Goal: Transaction & Acquisition: Purchase product/service

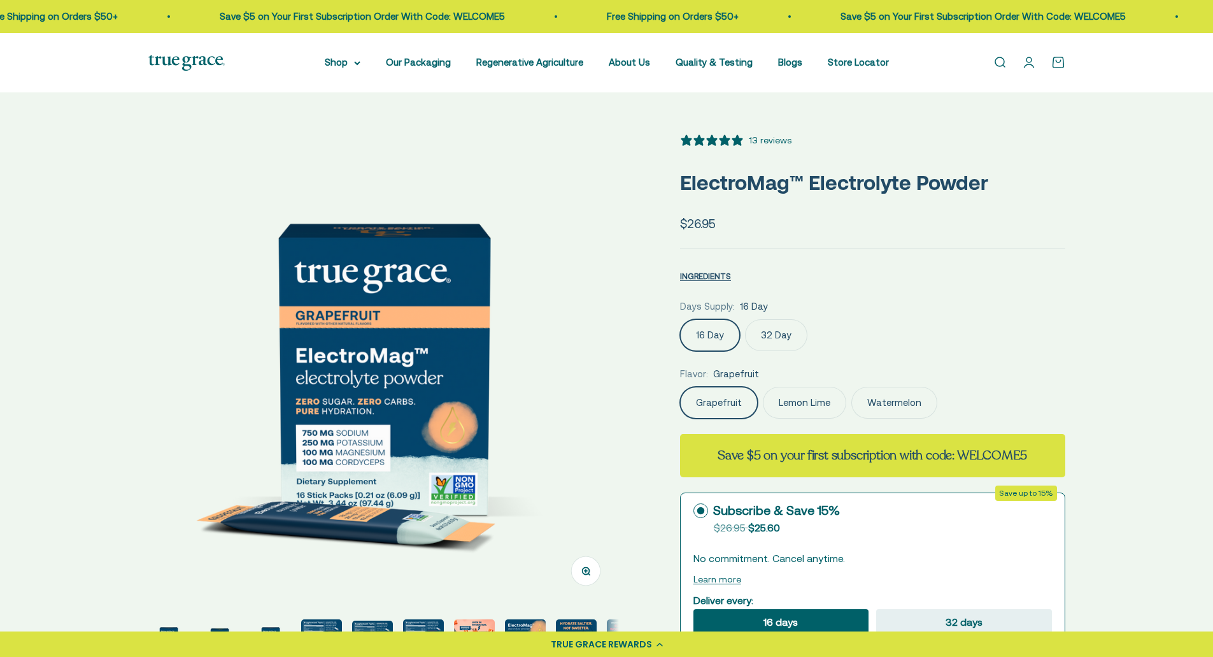
select select "3"
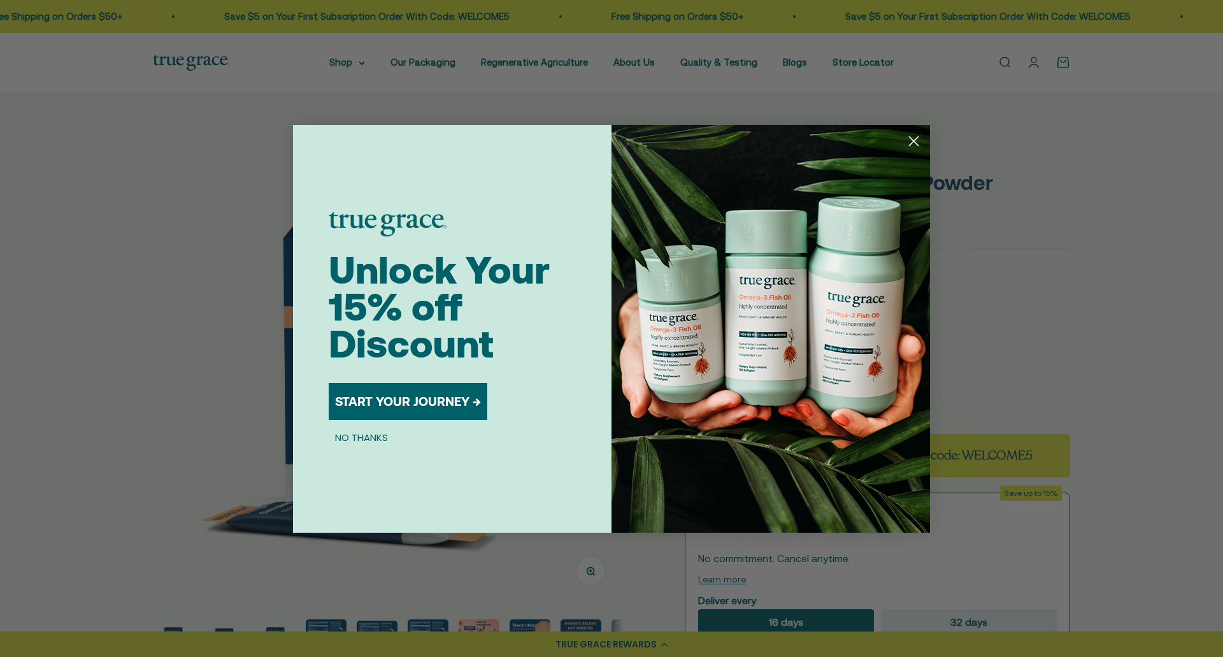
click at [915, 142] on icon "Close dialog" at bounding box center [913, 140] width 9 height 9
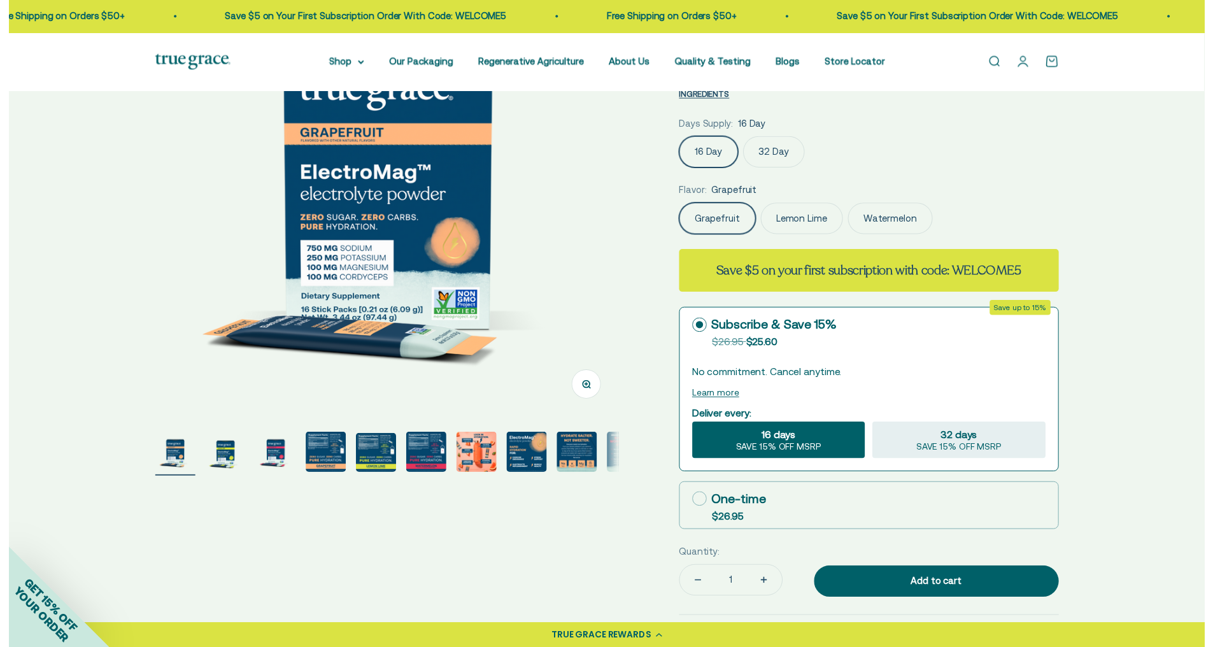
scroll to position [191, 0]
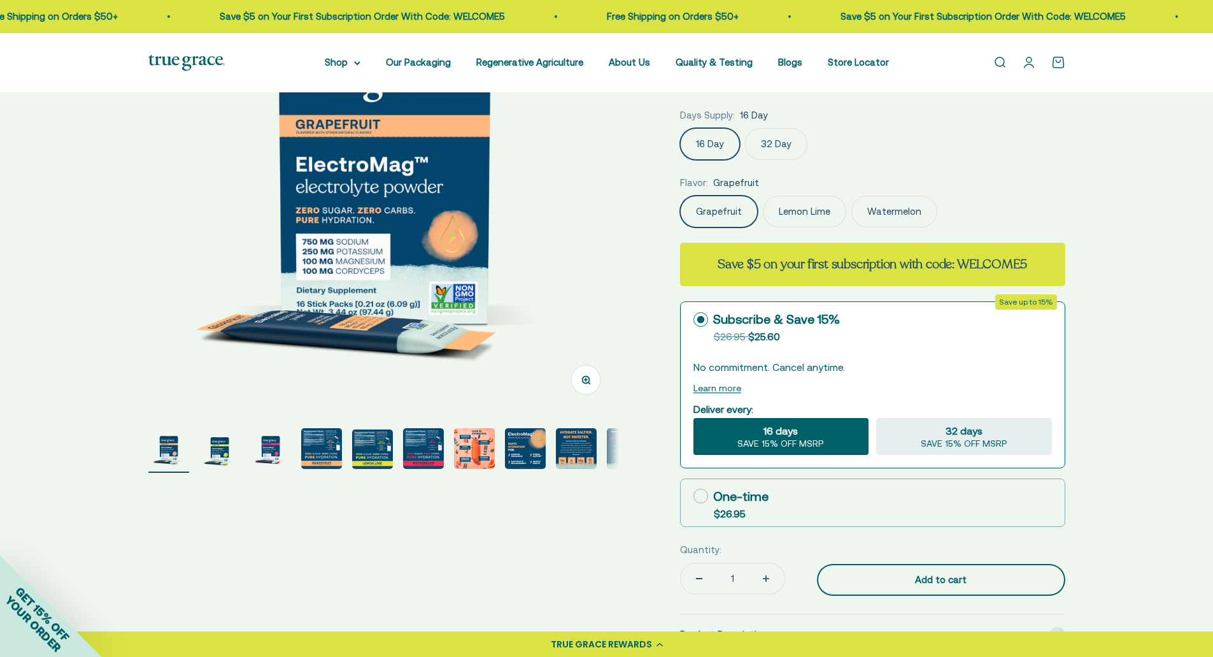
click at [959, 579] on div "Add to cart" at bounding box center [941, 579] width 197 height 15
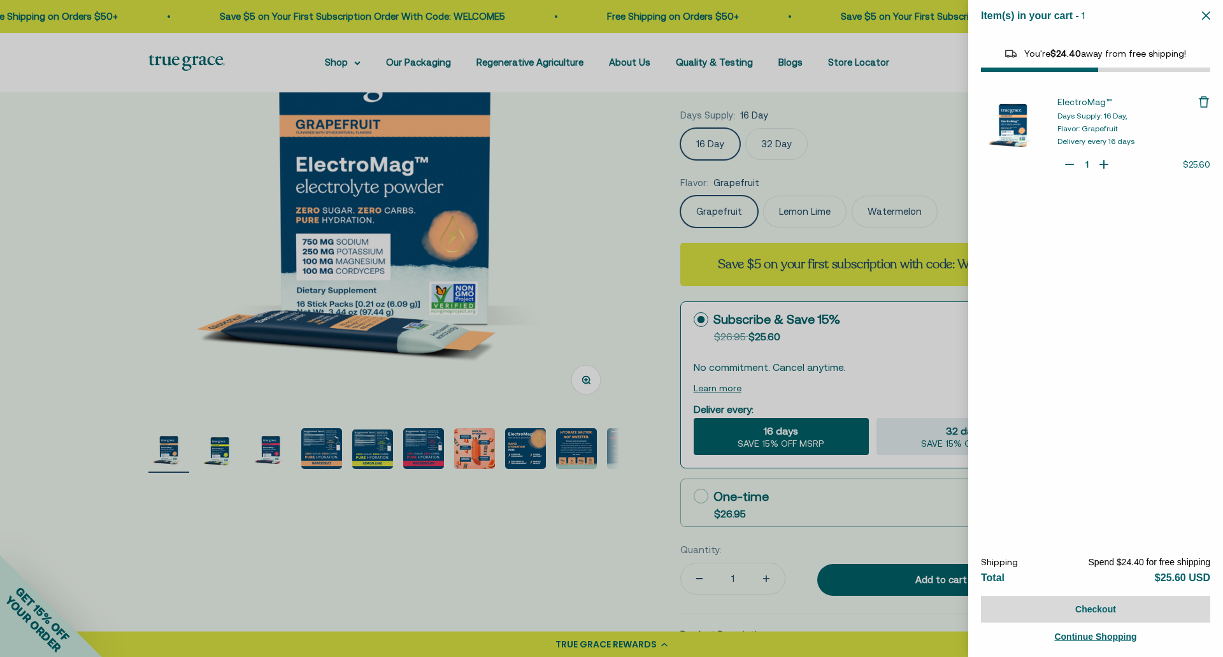
select select "40055698129088"
select select "44878154563798"
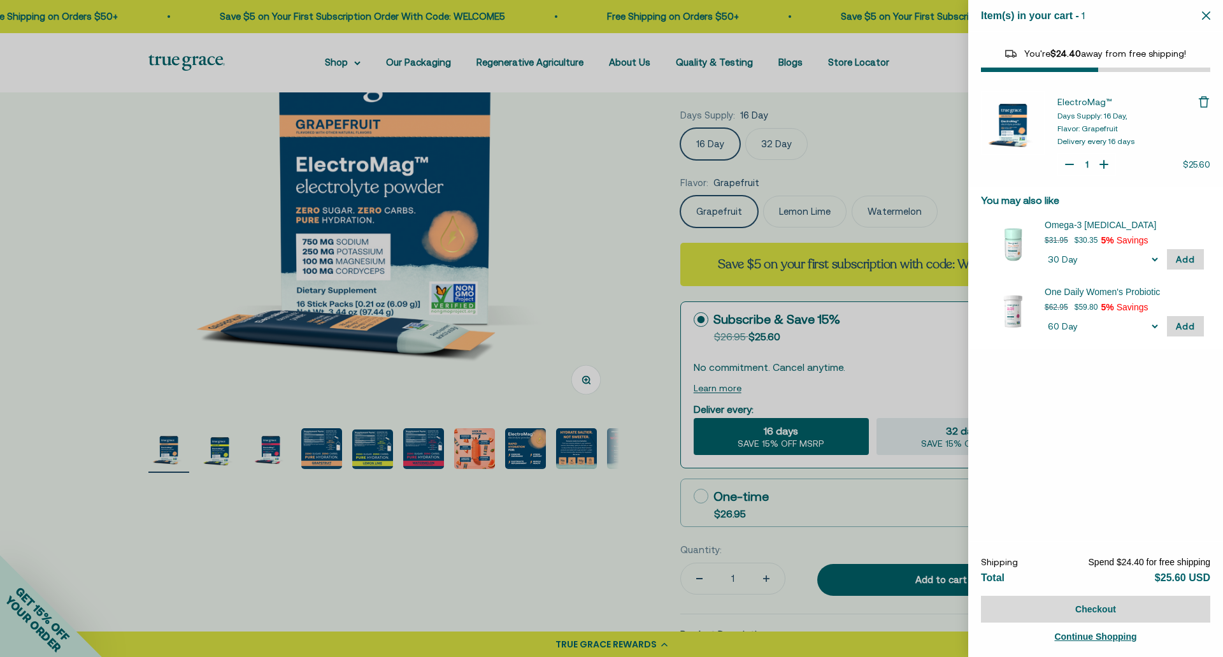
click at [587, 249] on div at bounding box center [611, 328] width 1223 height 657
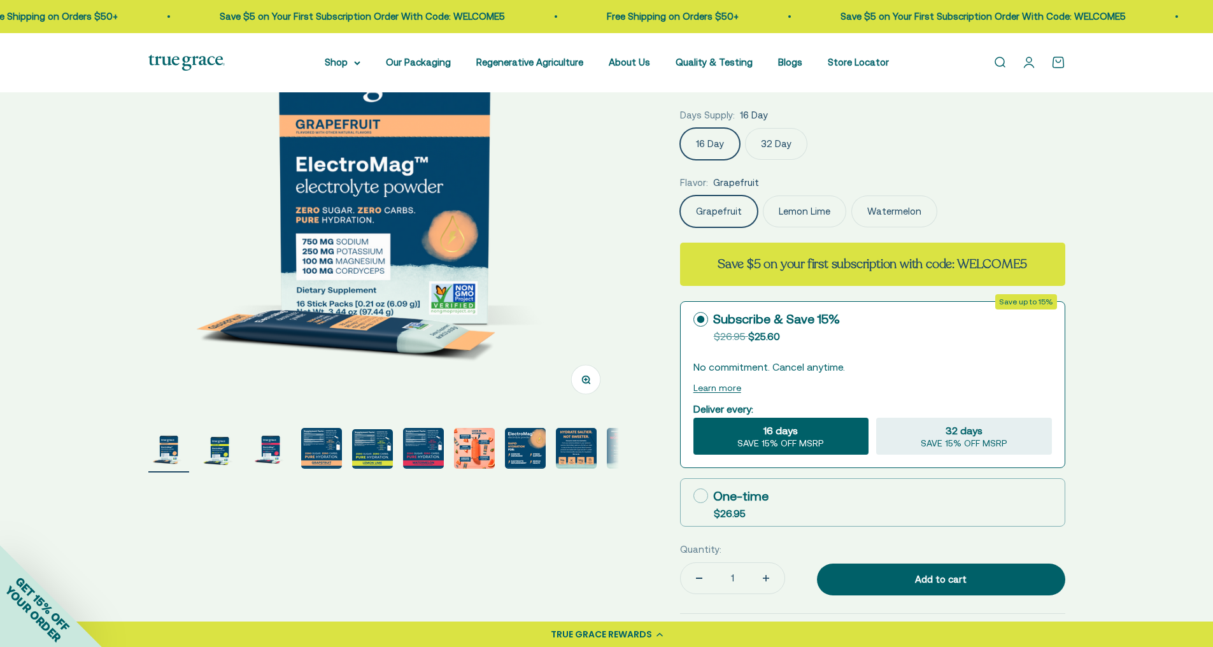
click at [428, 443] on img "Go to item 6" at bounding box center [423, 448] width 41 height 41
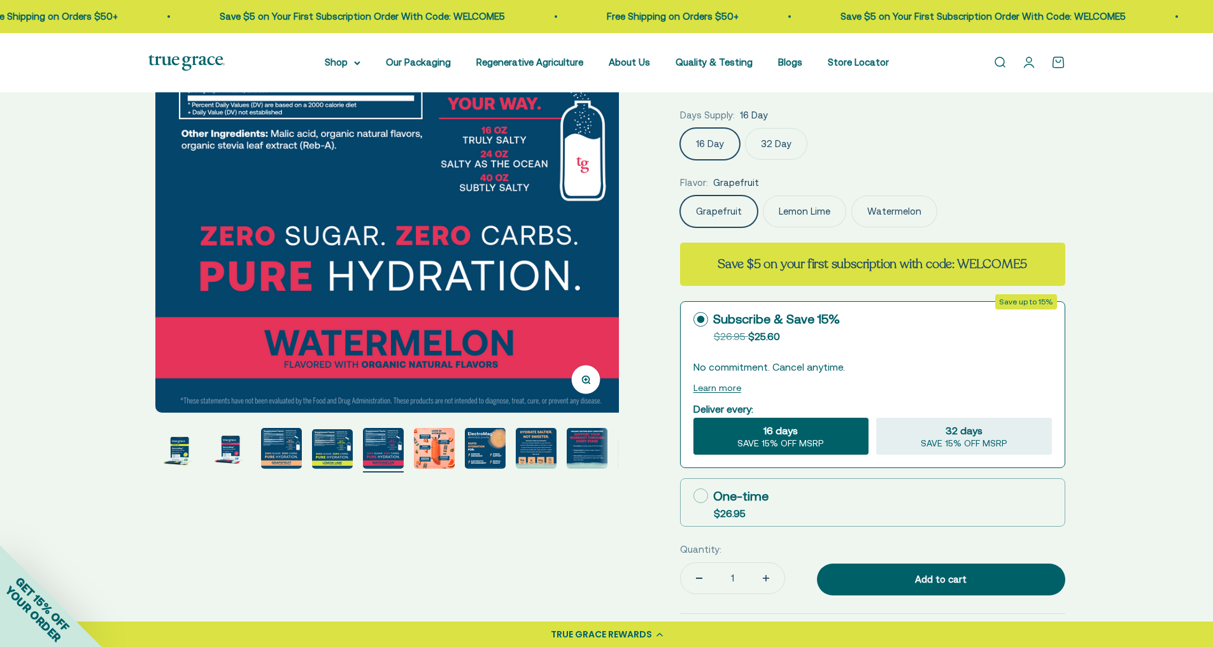
scroll to position [0, 2430]
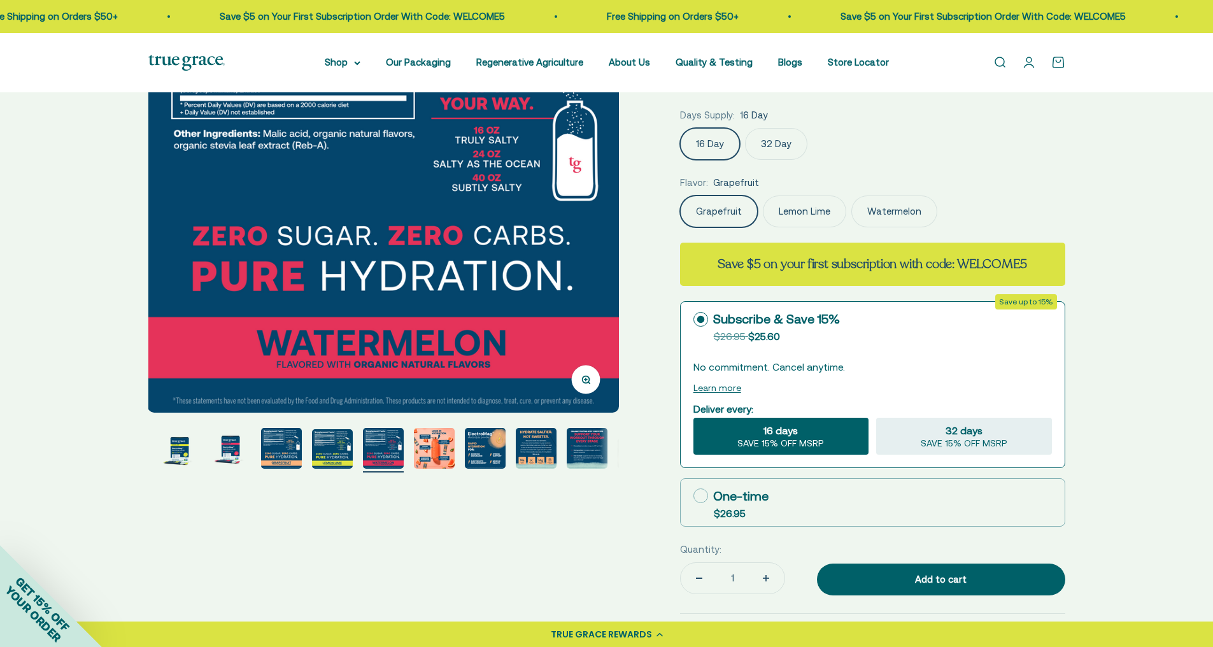
click at [383, 443] on img "Go to item 6" at bounding box center [383, 448] width 41 height 41
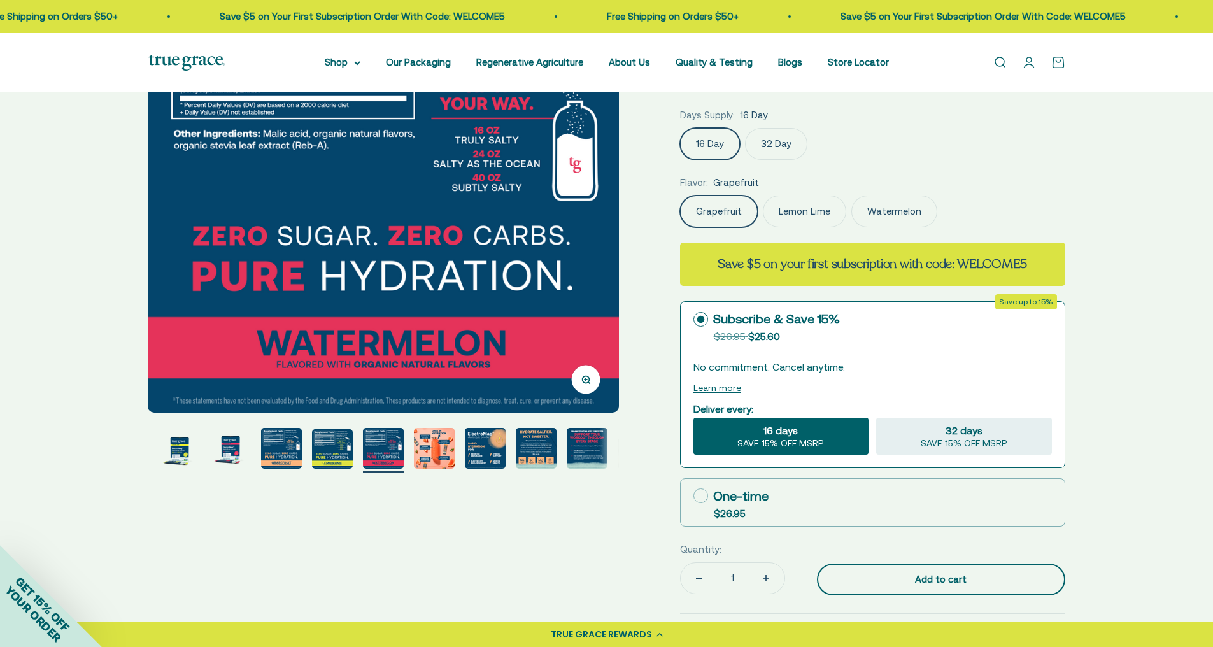
click at [895, 578] on div "Add to cart" at bounding box center [941, 579] width 197 height 15
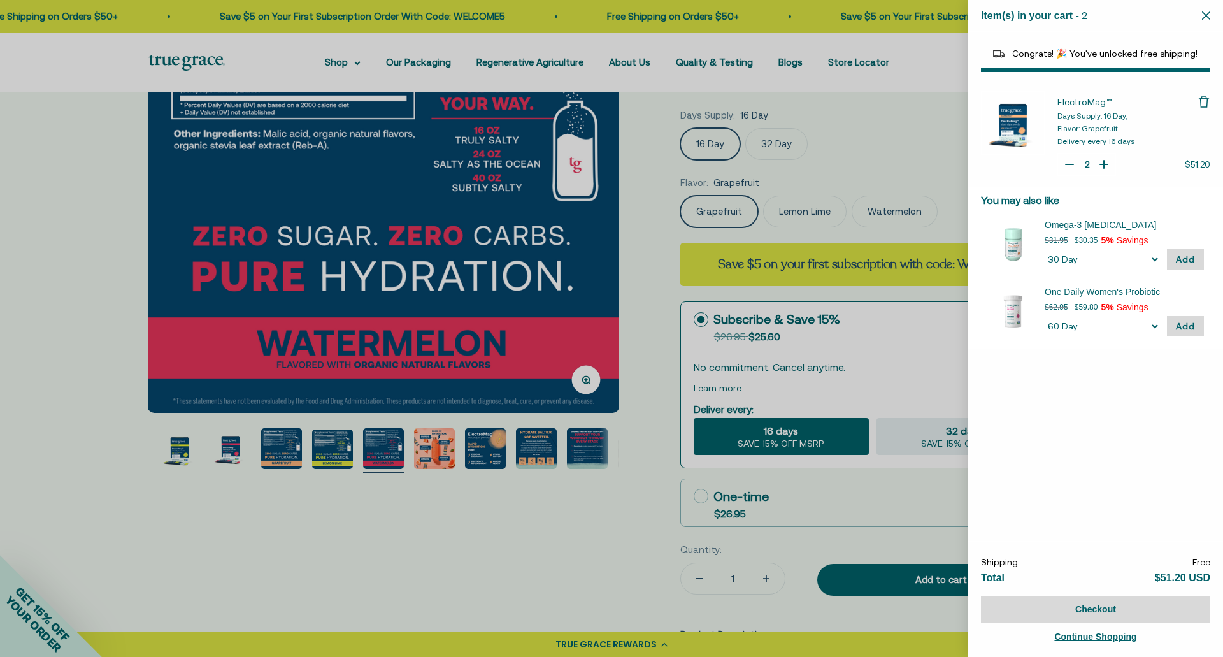
type input "1"
click at [1069, 162] on icon "Your Cart" at bounding box center [1069, 164] width 13 height 13
click at [894, 145] on div at bounding box center [611, 328] width 1223 height 657
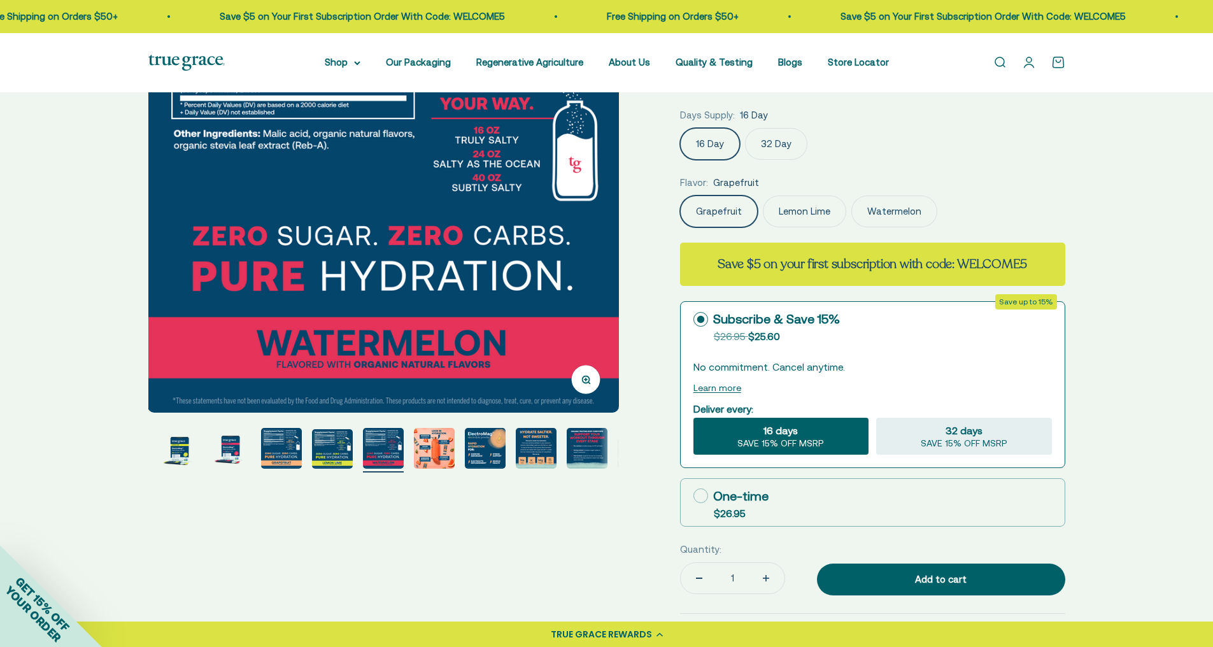
click at [376, 459] on img "Go to item 6" at bounding box center [383, 448] width 41 height 41
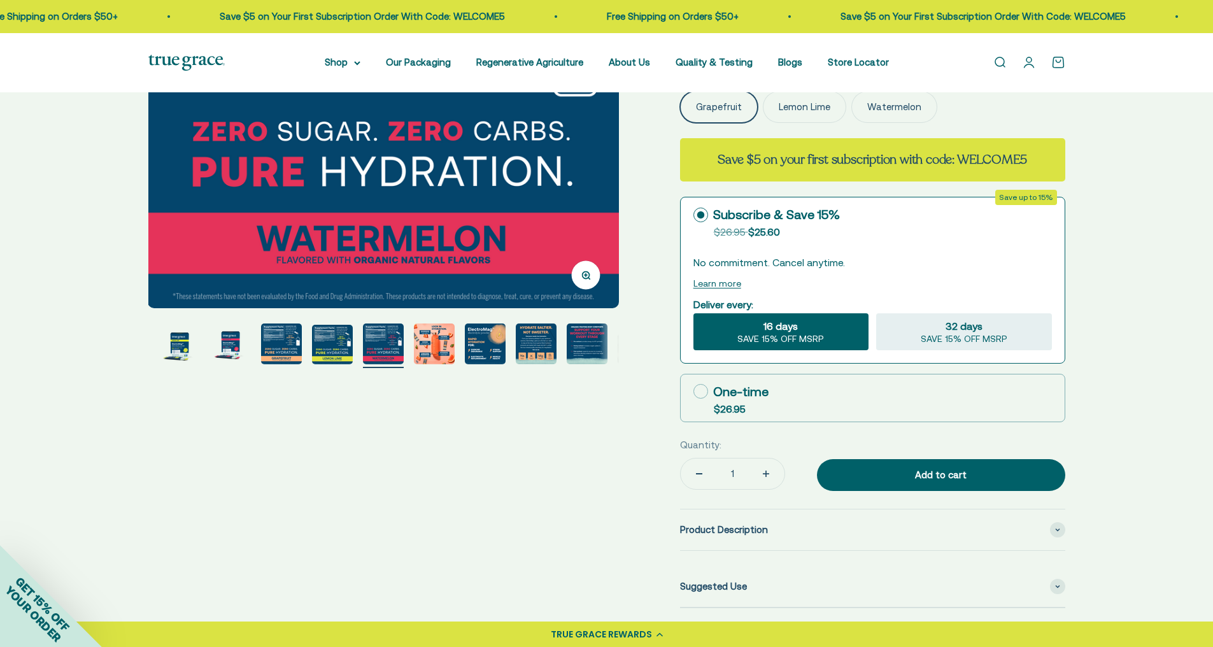
scroll to position [318, 0]
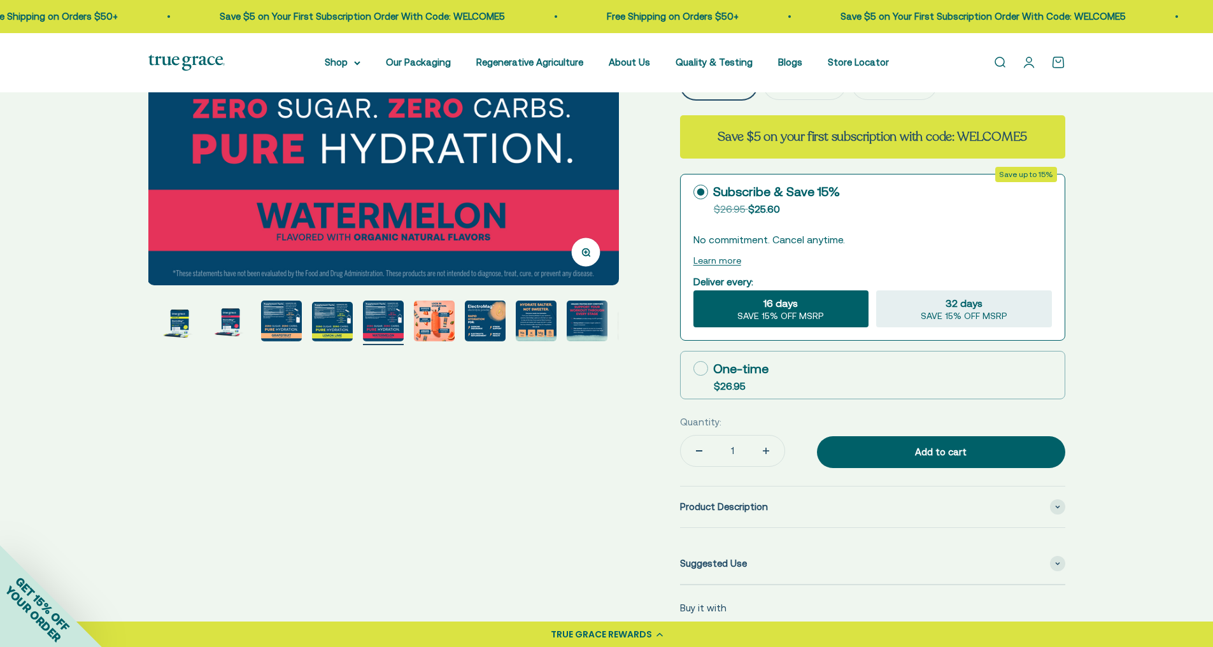
click at [702, 367] on icon at bounding box center [701, 368] width 15 height 15
click at [694, 368] on input "One-time $26.95" at bounding box center [693, 368] width 1 height 1
radio input "true"
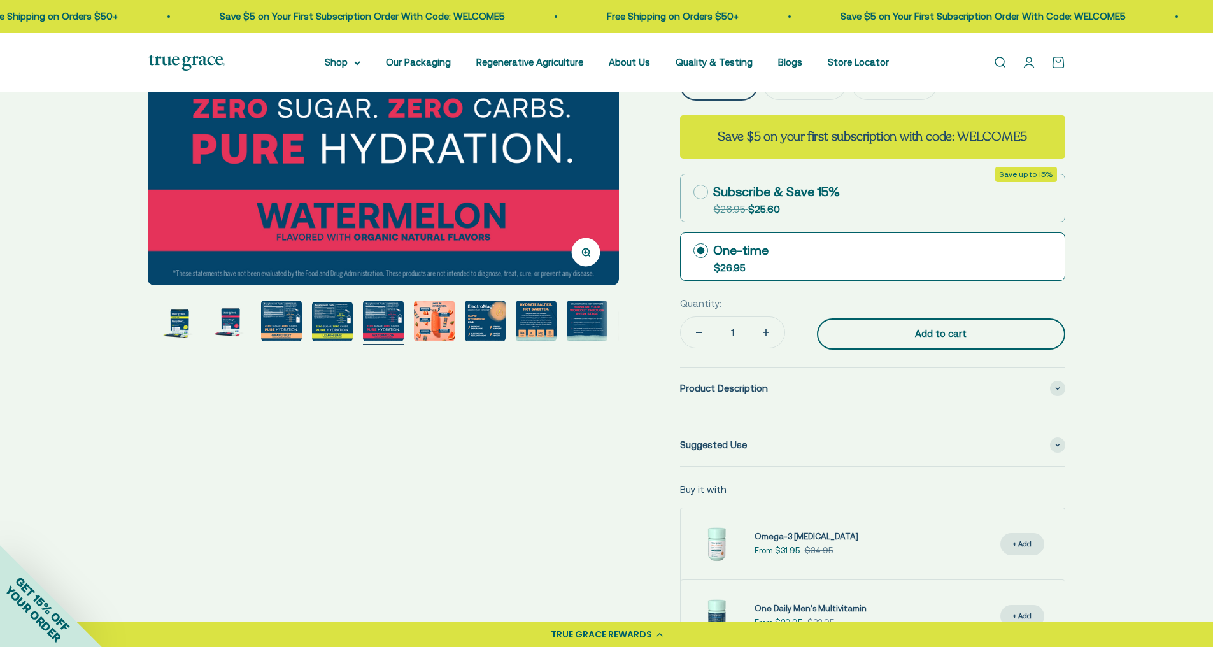
click at [895, 329] on div "Add to cart" at bounding box center [941, 333] width 197 height 15
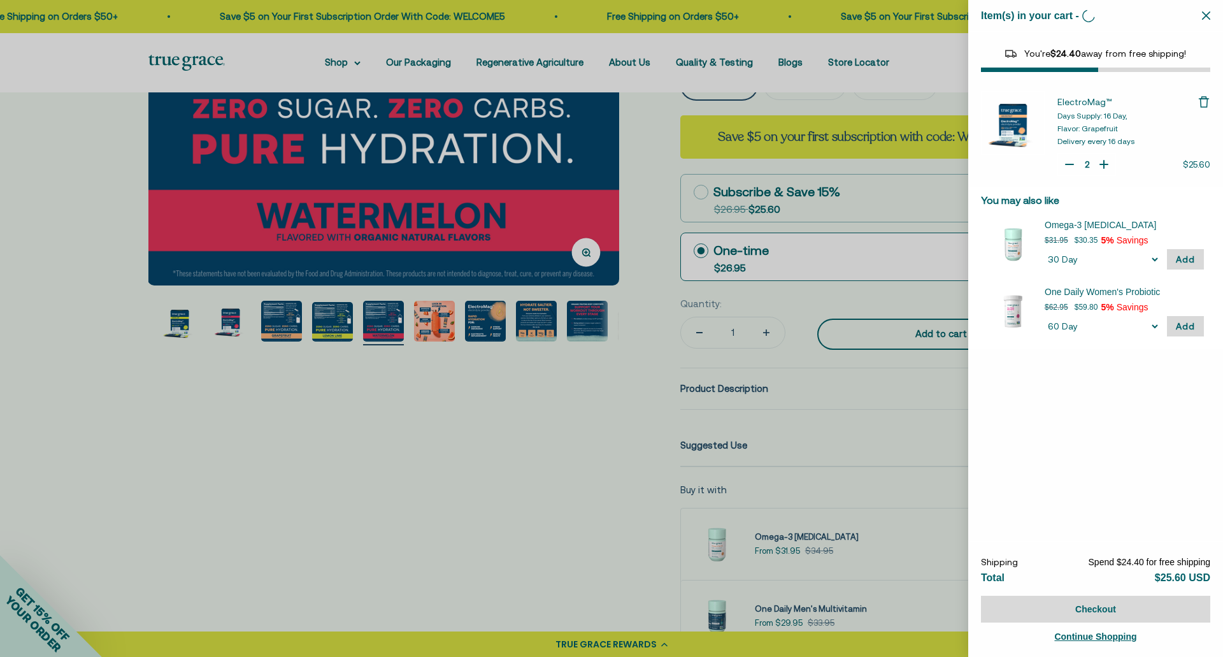
type input "1"
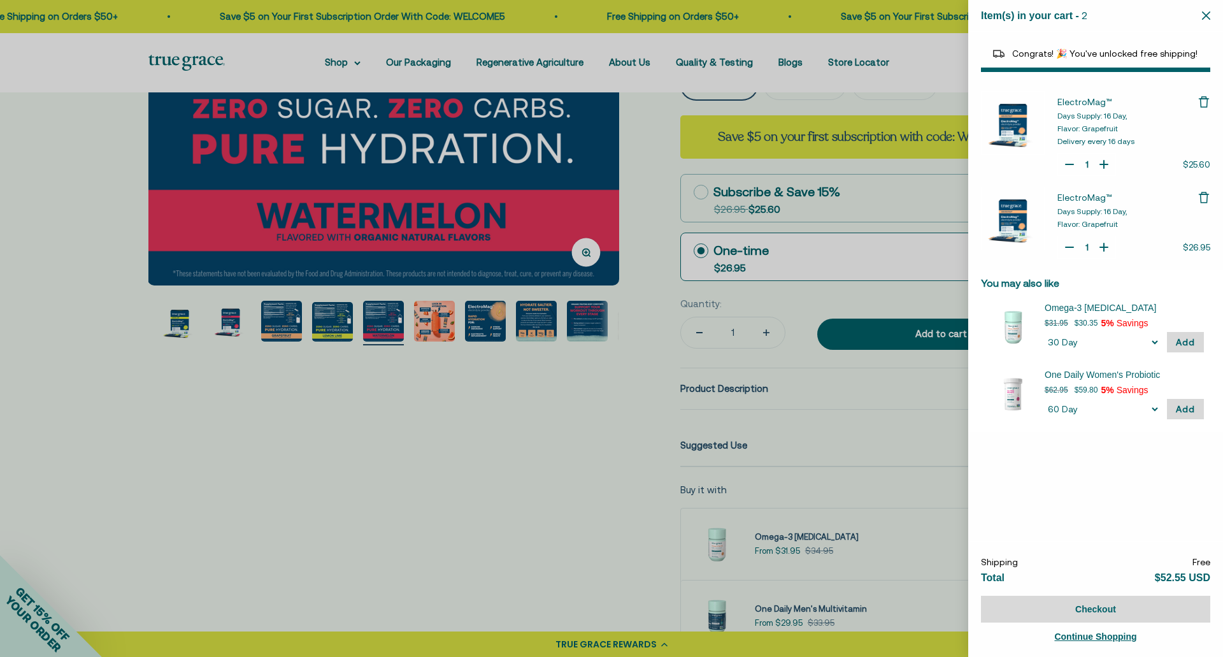
click at [1204, 197] on icon "Remove ElectroMag™" at bounding box center [1203, 197] width 13 height 13
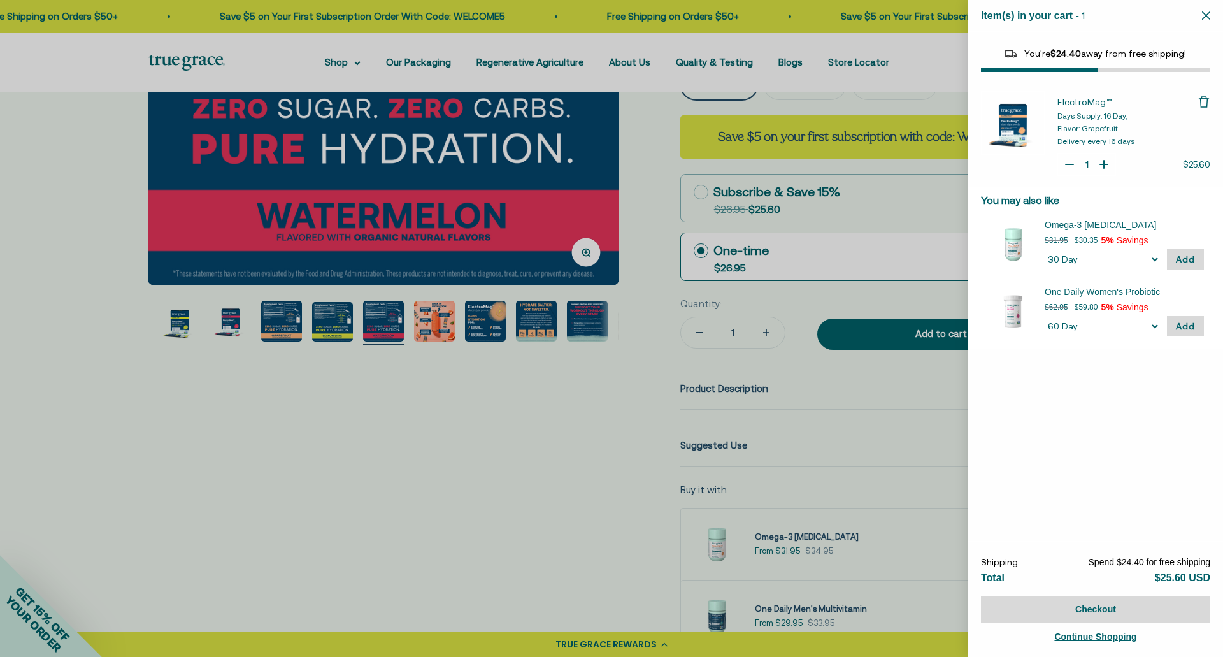
click at [284, 330] on div at bounding box center [611, 328] width 1223 height 657
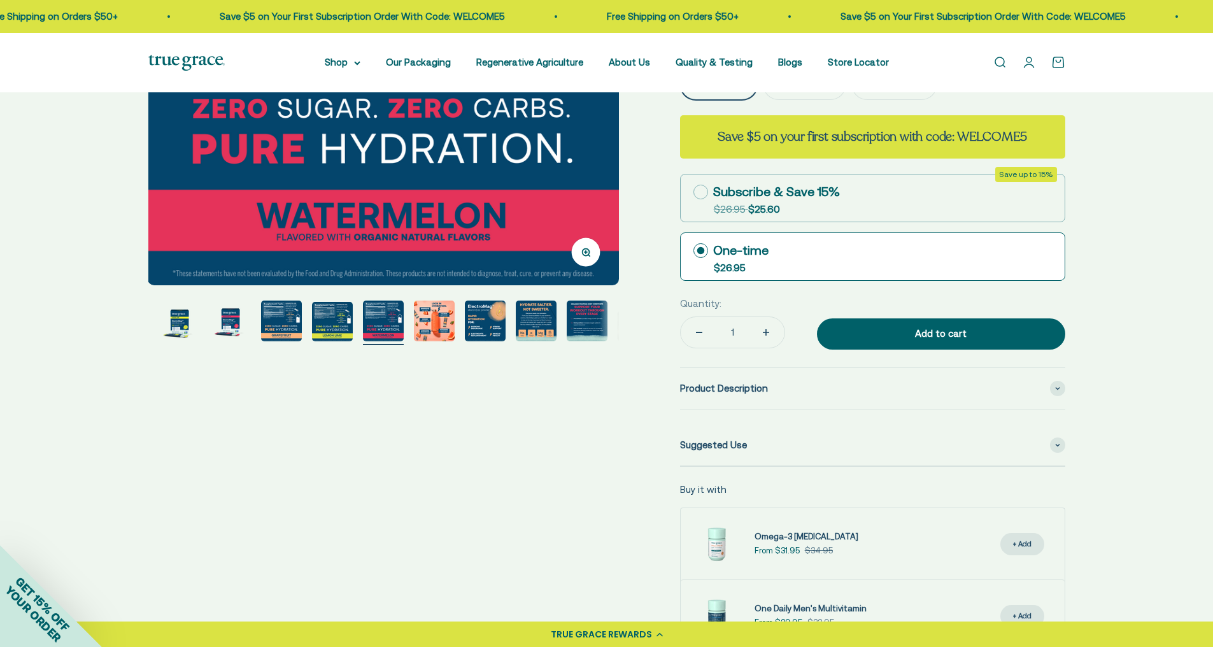
click at [287, 324] on img "Go to item 4" at bounding box center [281, 321] width 41 height 41
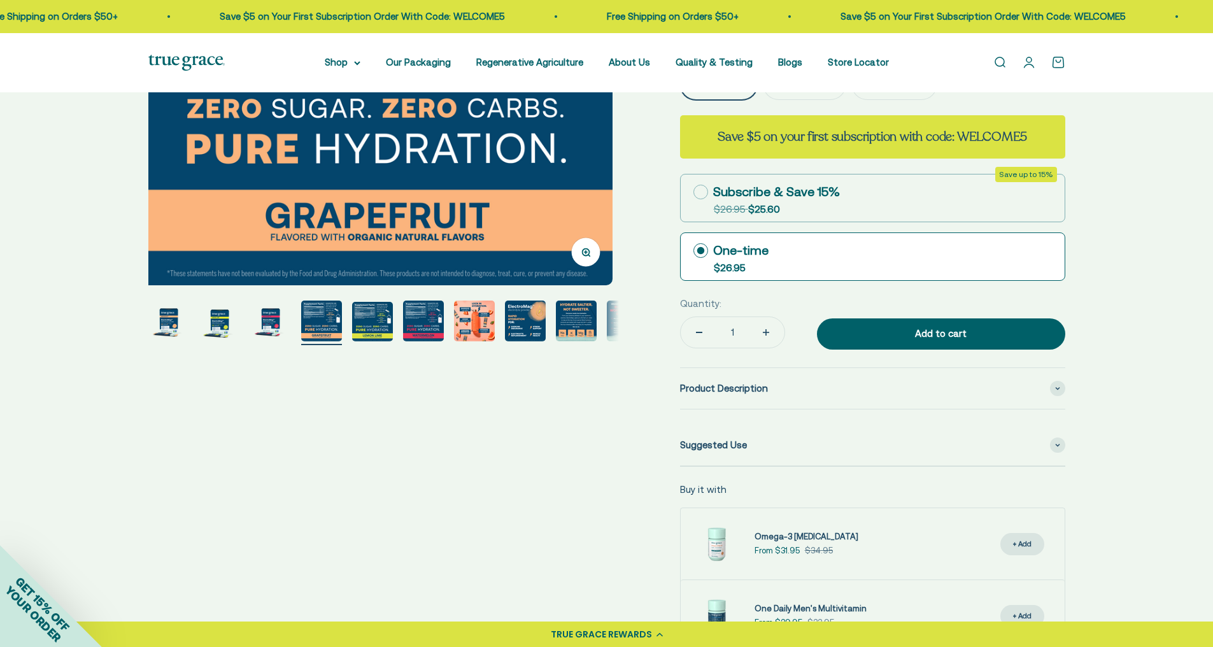
scroll to position [0, 1458]
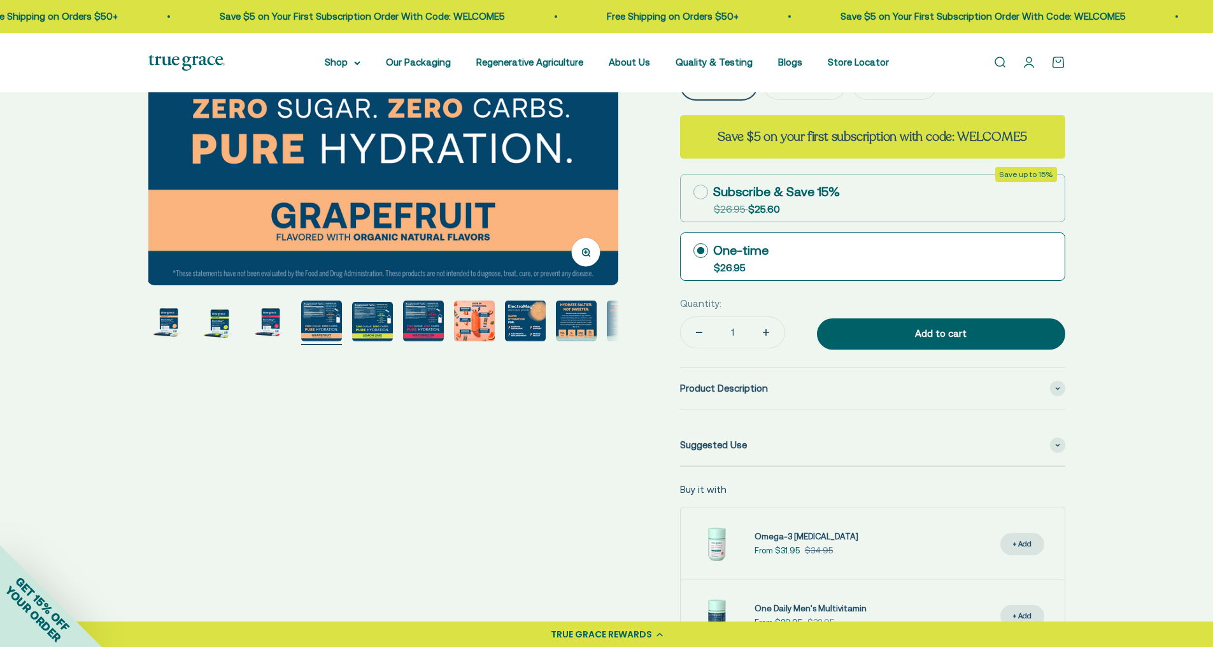
click at [417, 327] on img "Go to item 6" at bounding box center [423, 321] width 41 height 41
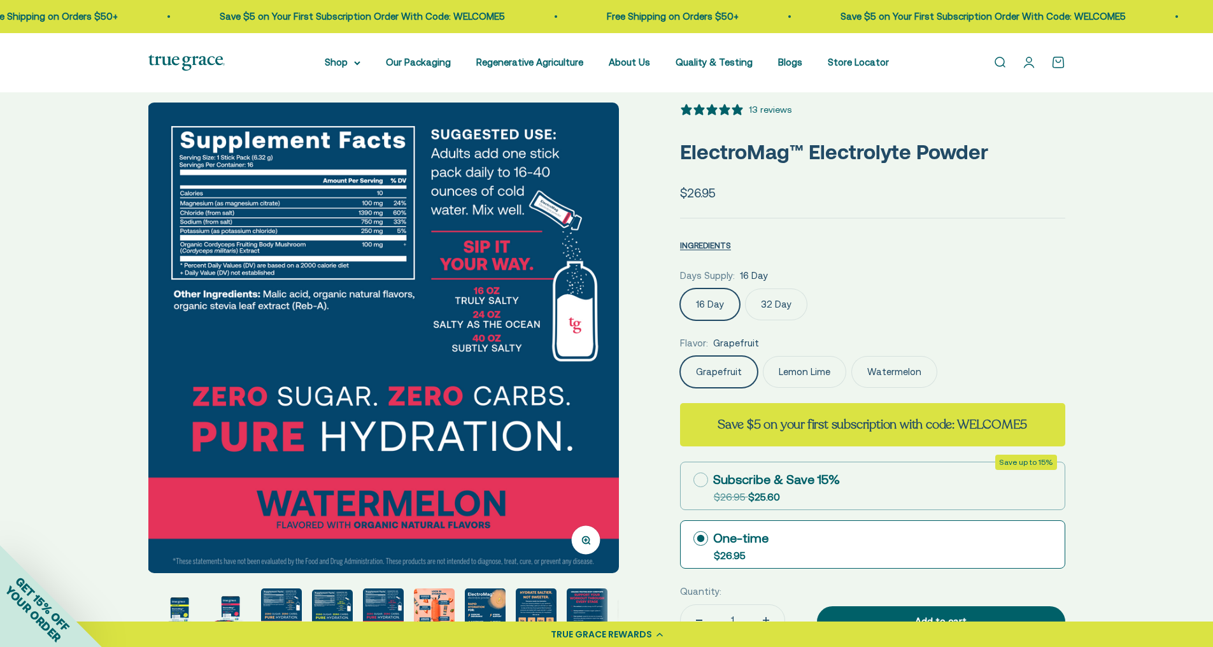
scroll to position [0, 0]
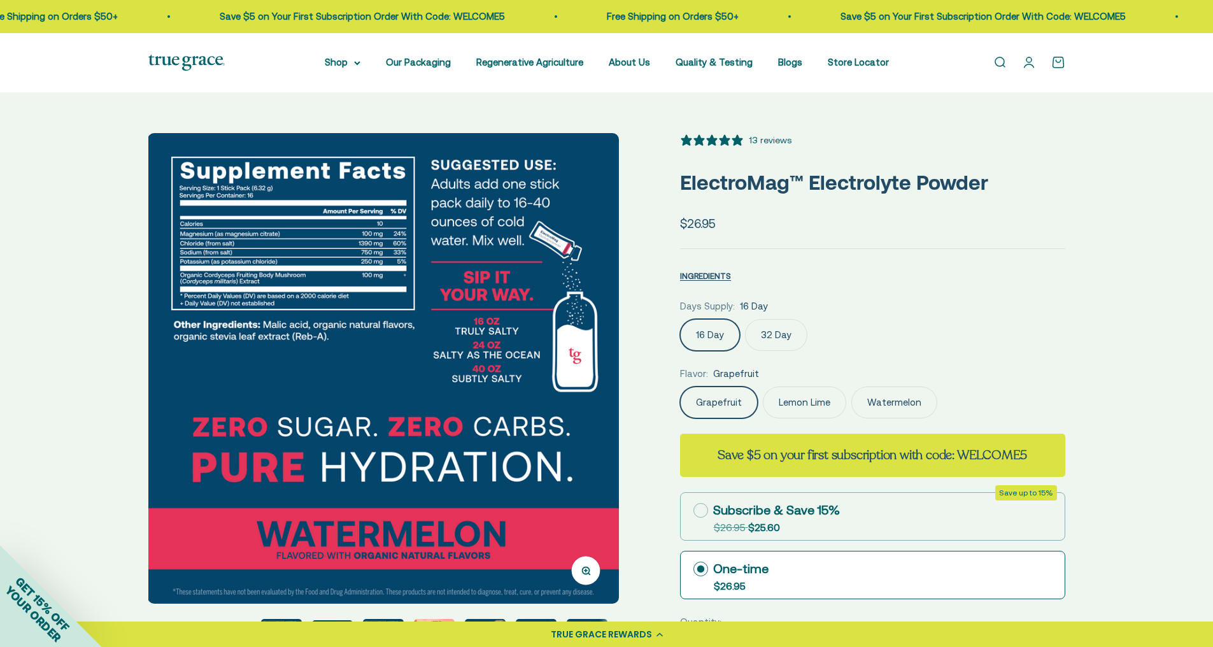
click at [895, 403] on label "Watermelon" at bounding box center [895, 403] width 86 height 32
click at [680, 387] on input "Watermelon" at bounding box center [680, 386] width 1 height 1
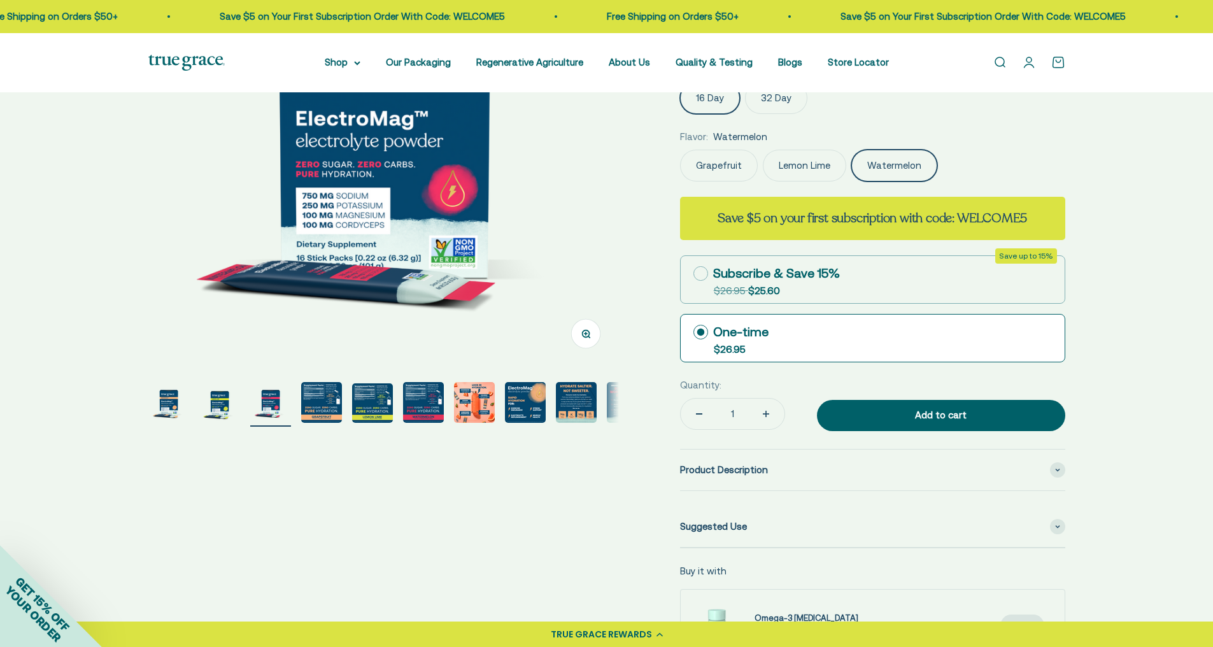
scroll to position [255, 0]
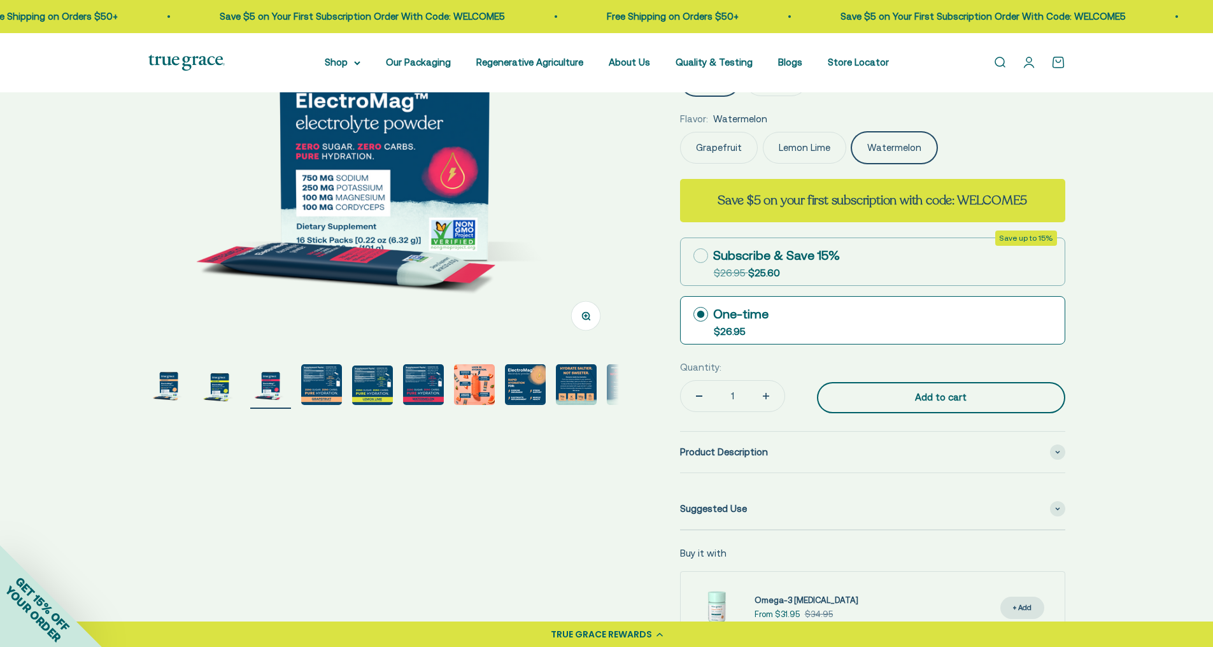
click at [906, 400] on div "Add to cart" at bounding box center [941, 397] width 197 height 15
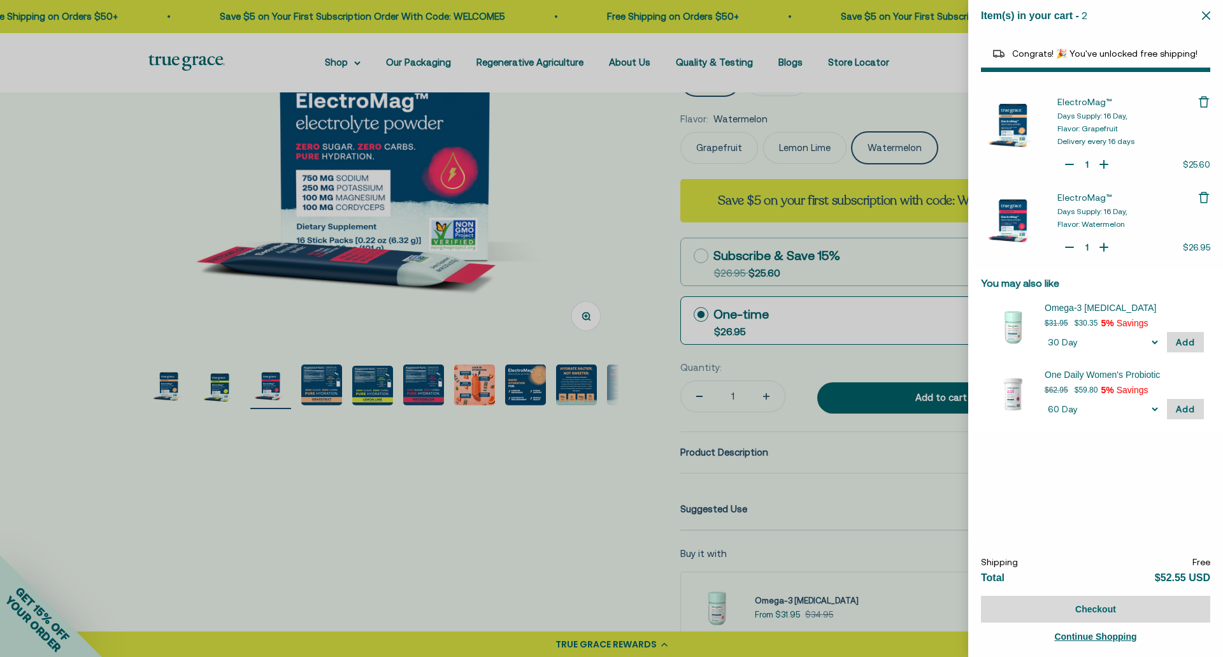
click at [479, 386] on div at bounding box center [611, 328] width 1223 height 657
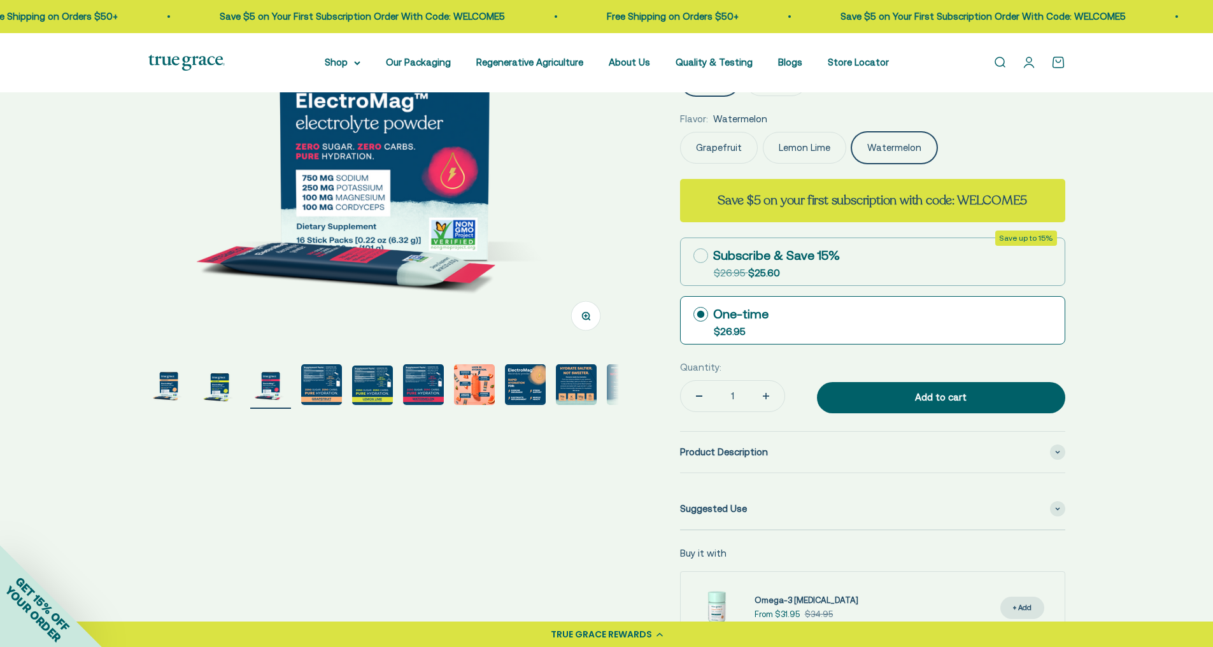
click at [478, 380] on img "Go to item 7" at bounding box center [474, 384] width 41 height 41
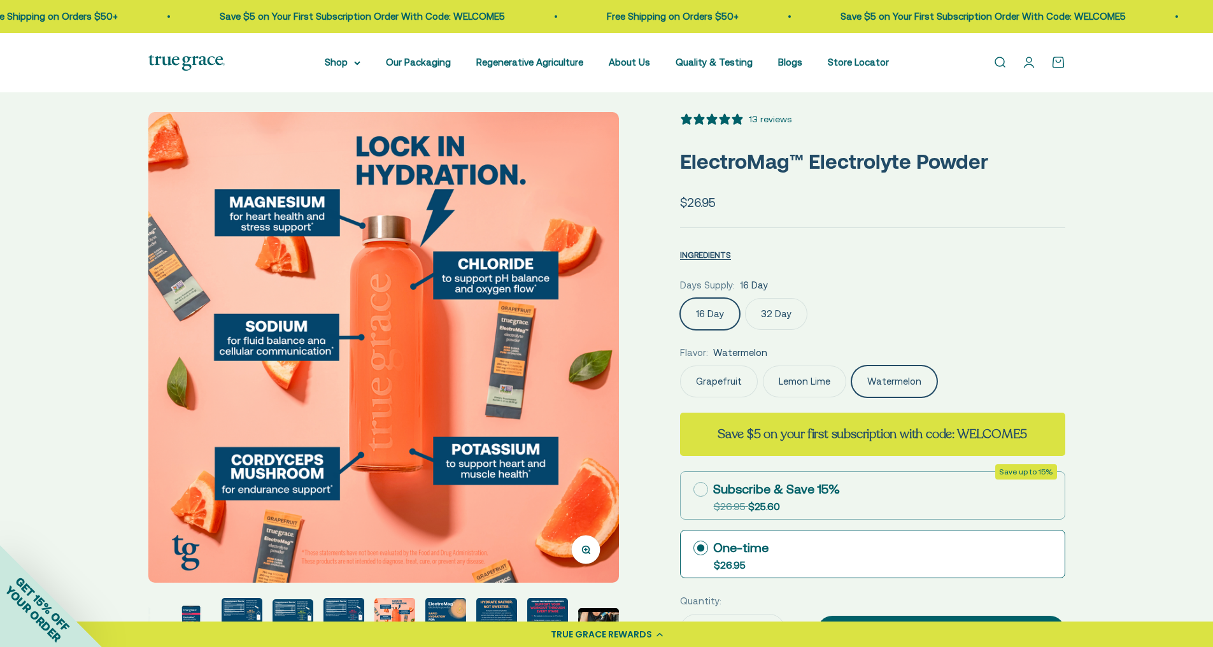
scroll to position [0, 0]
